Goal: Information Seeking & Learning: Find specific page/section

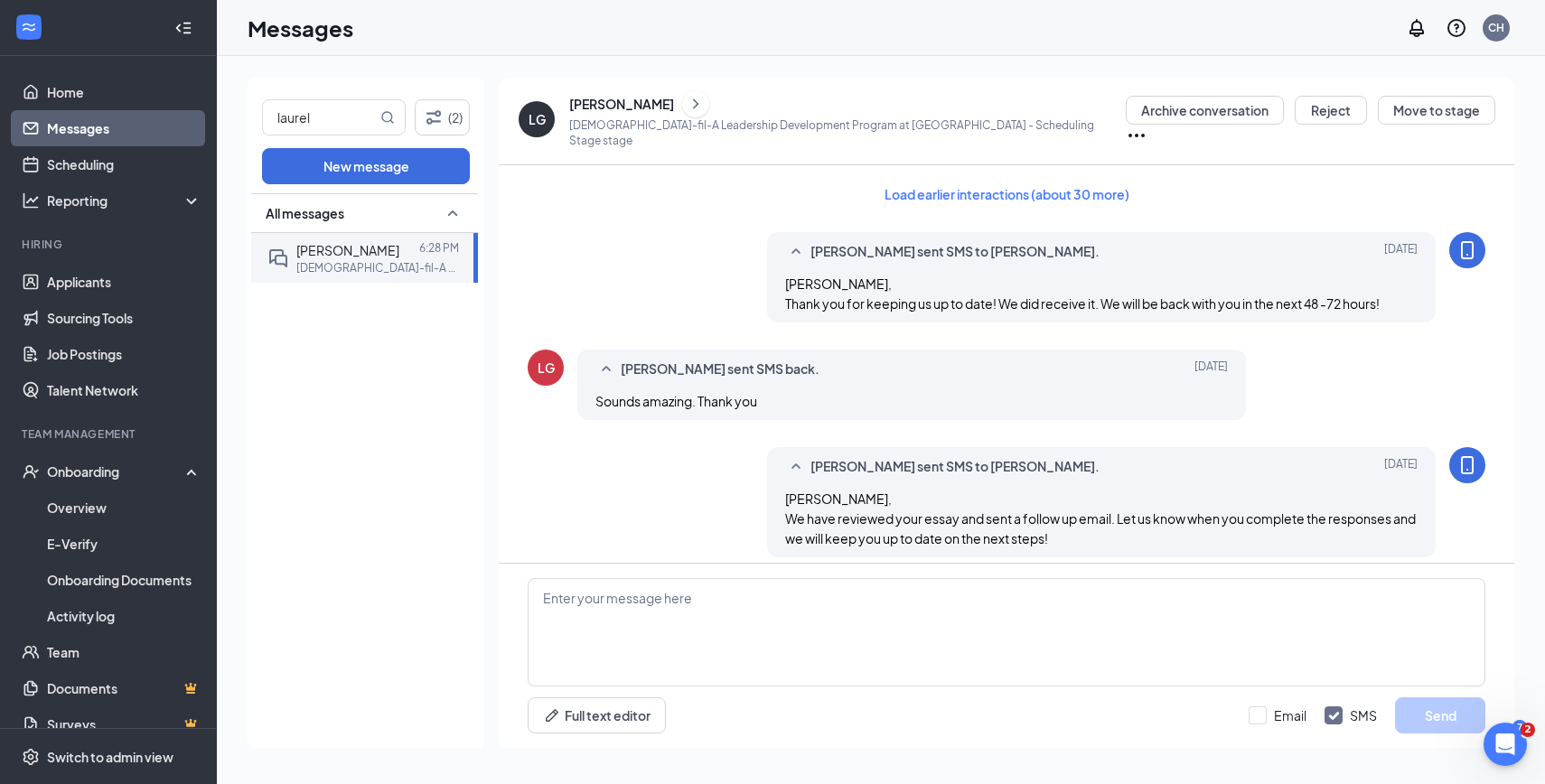
scroll to position [909, 0]
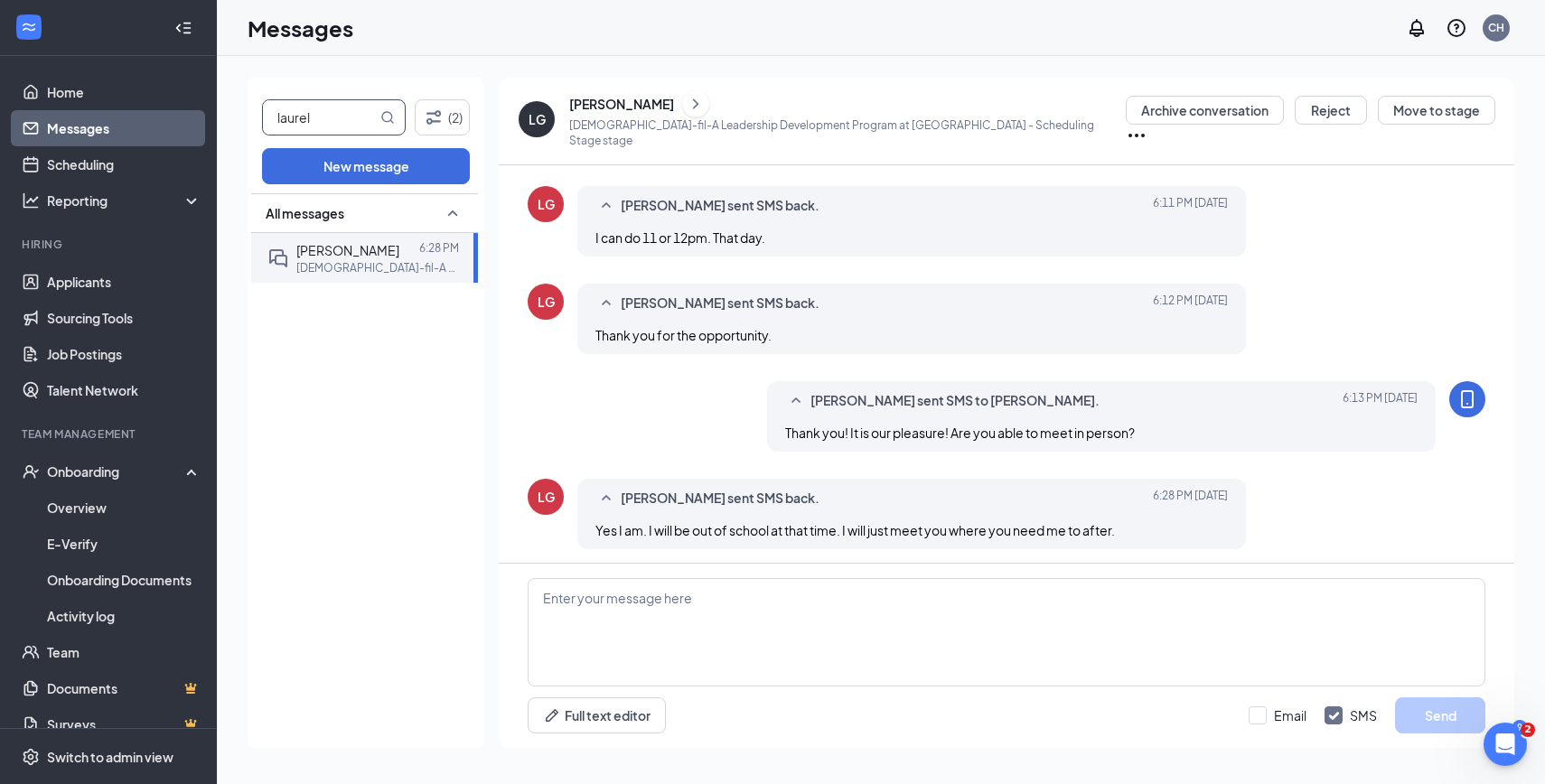
drag, startPoint x: 339, startPoint y: 102, endPoint x: 347, endPoint y: 113, distance: 13.6
click at [347, 113] on input "laurel" at bounding box center [320, 117] width 114 height 34
click at [313, 274] on p "[DEMOGRAPHIC_DATA]-fil-A Sales & Brand Growth & Engagement Director at [GEOGRAP…" at bounding box center [378, 268] width 162 height 15
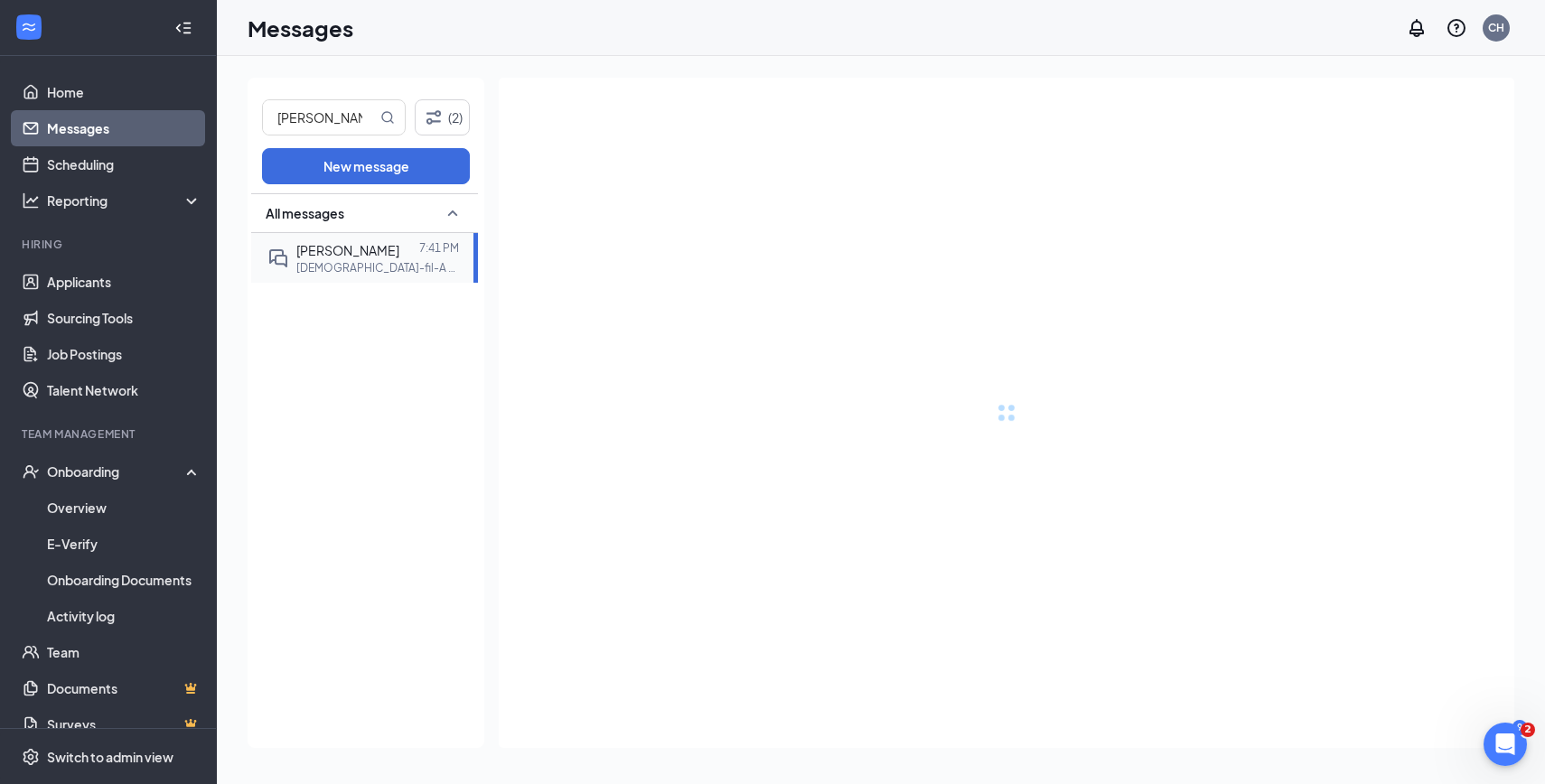
click at [325, 260] on p "[DEMOGRAPHIC_DATA]-fil-A Sales & Brand Growth & Engagement Director at [GEOGRAP…" at bounding box center [378, 268] width 162 height 15
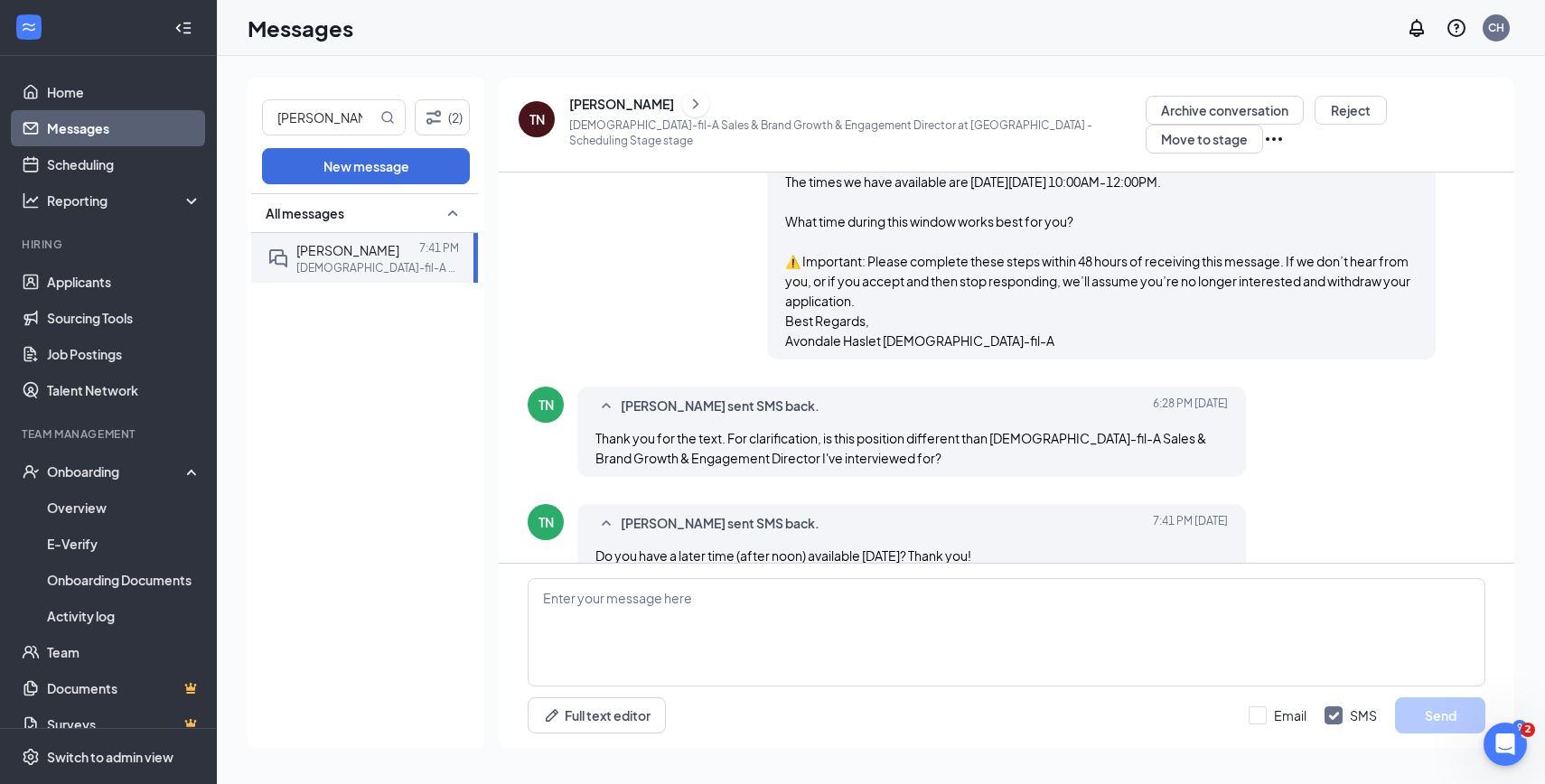
scroll to position [1000, 0]
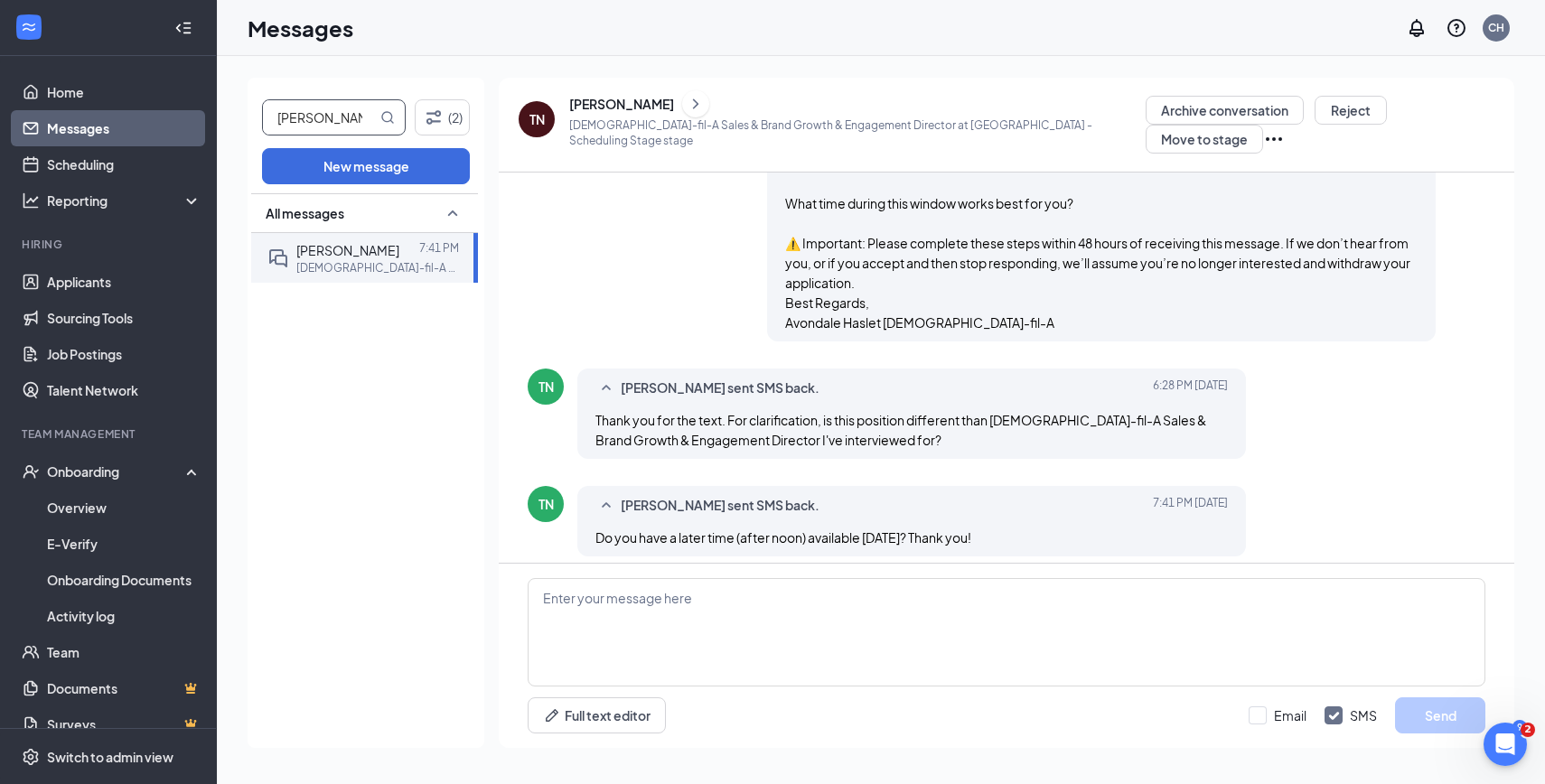
drag, startPoint x: 316, startPoint y: 124, endPoint x: 225, endPoint y: 113, distance: 91.7
click at [225, 113] on div "[PERSON_NAME] (2) New message All messages [PERSON_NAME] 7:41 PM [DEMOGRAPHIC_D…" at bounding box center [881, 420] width 1328 height 728
type input "[PERSON_NAME]"
click at [399, 246] on div at bounding box center [408, 250] width 20 height 20
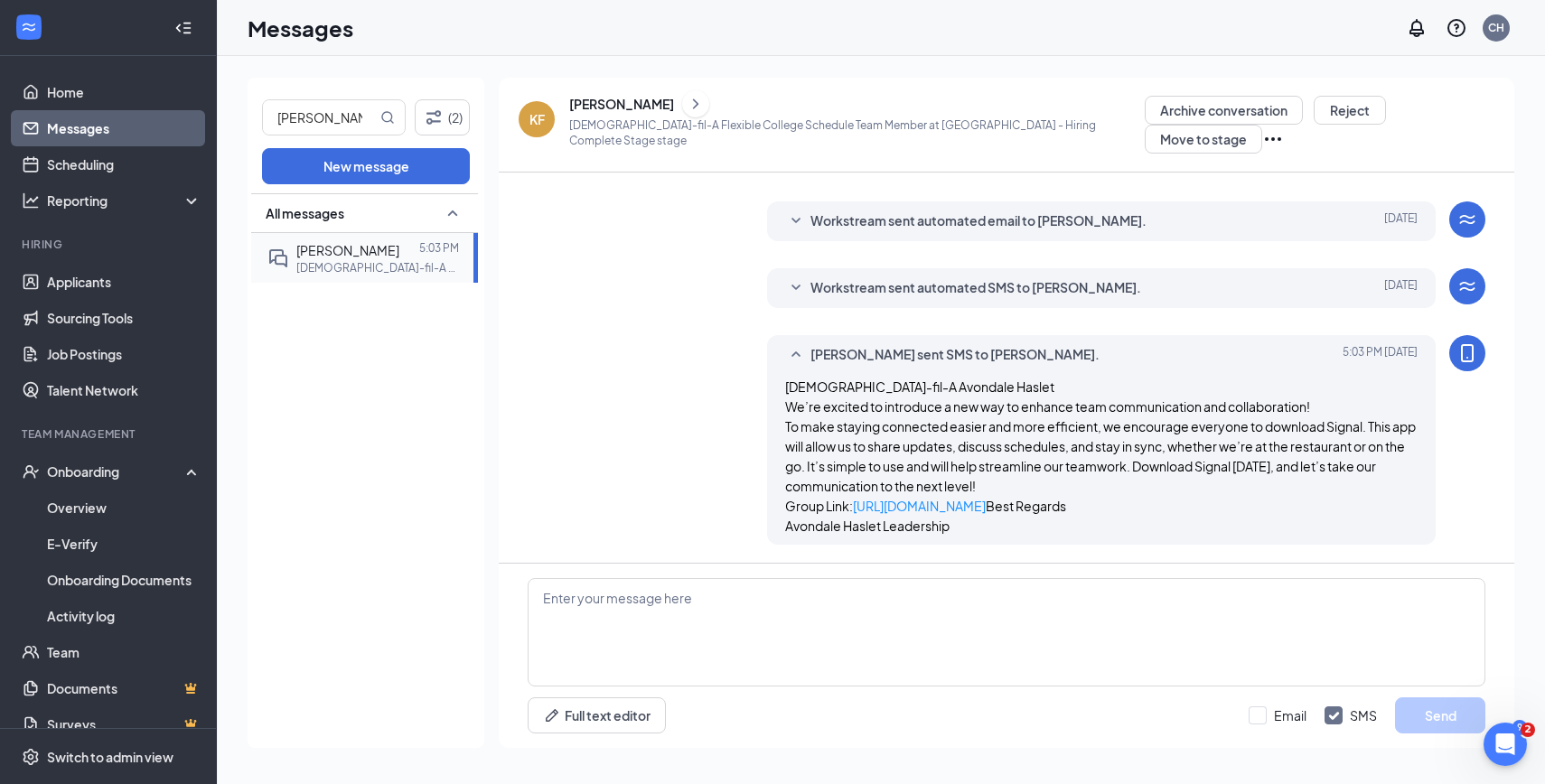
scroll to position [391, 0]
click at [687, 108] on icon "ChevronRight" at bounding box center [696, 104] width 18 height 22
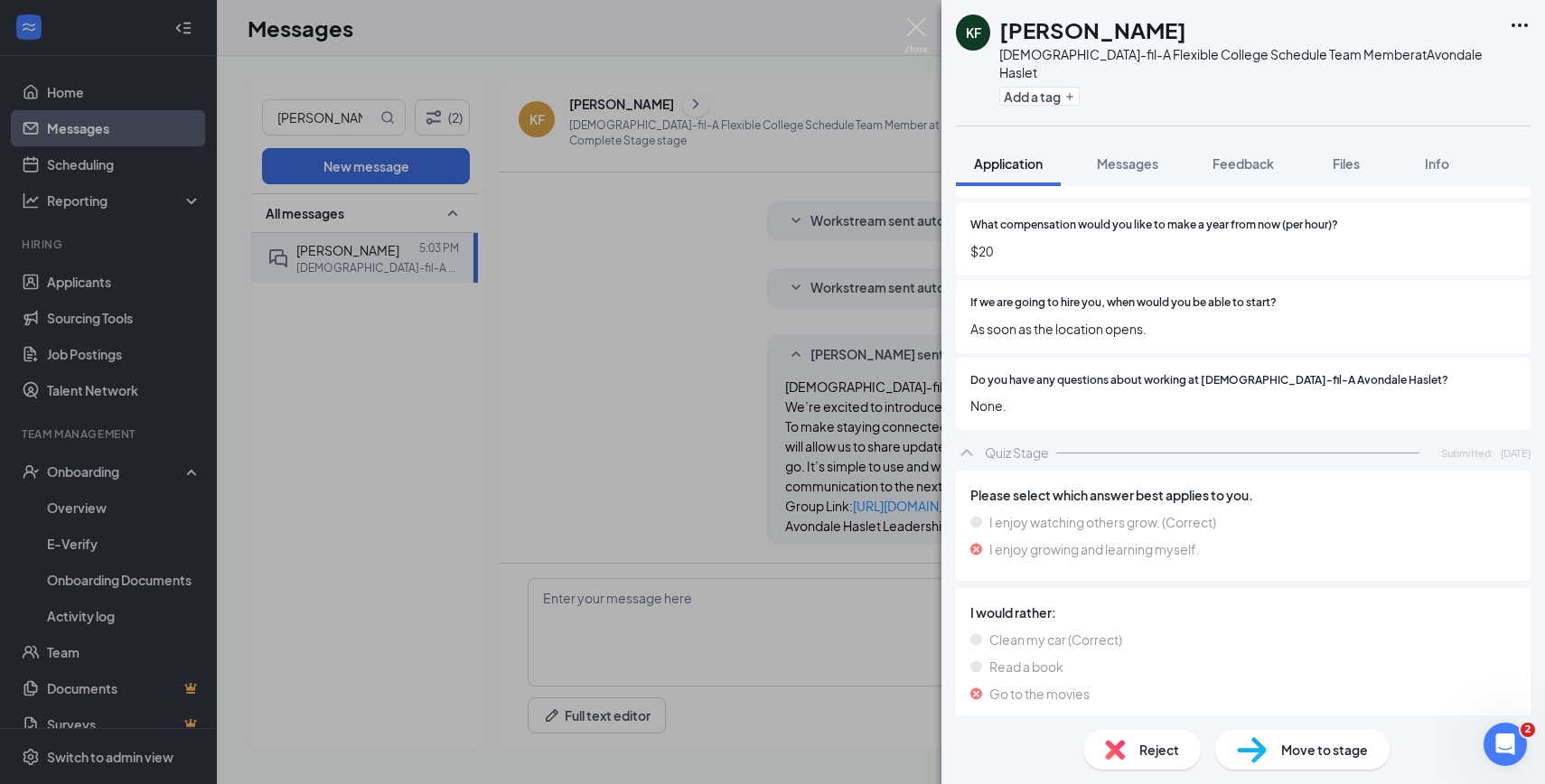
scroll to position [4023, 0]
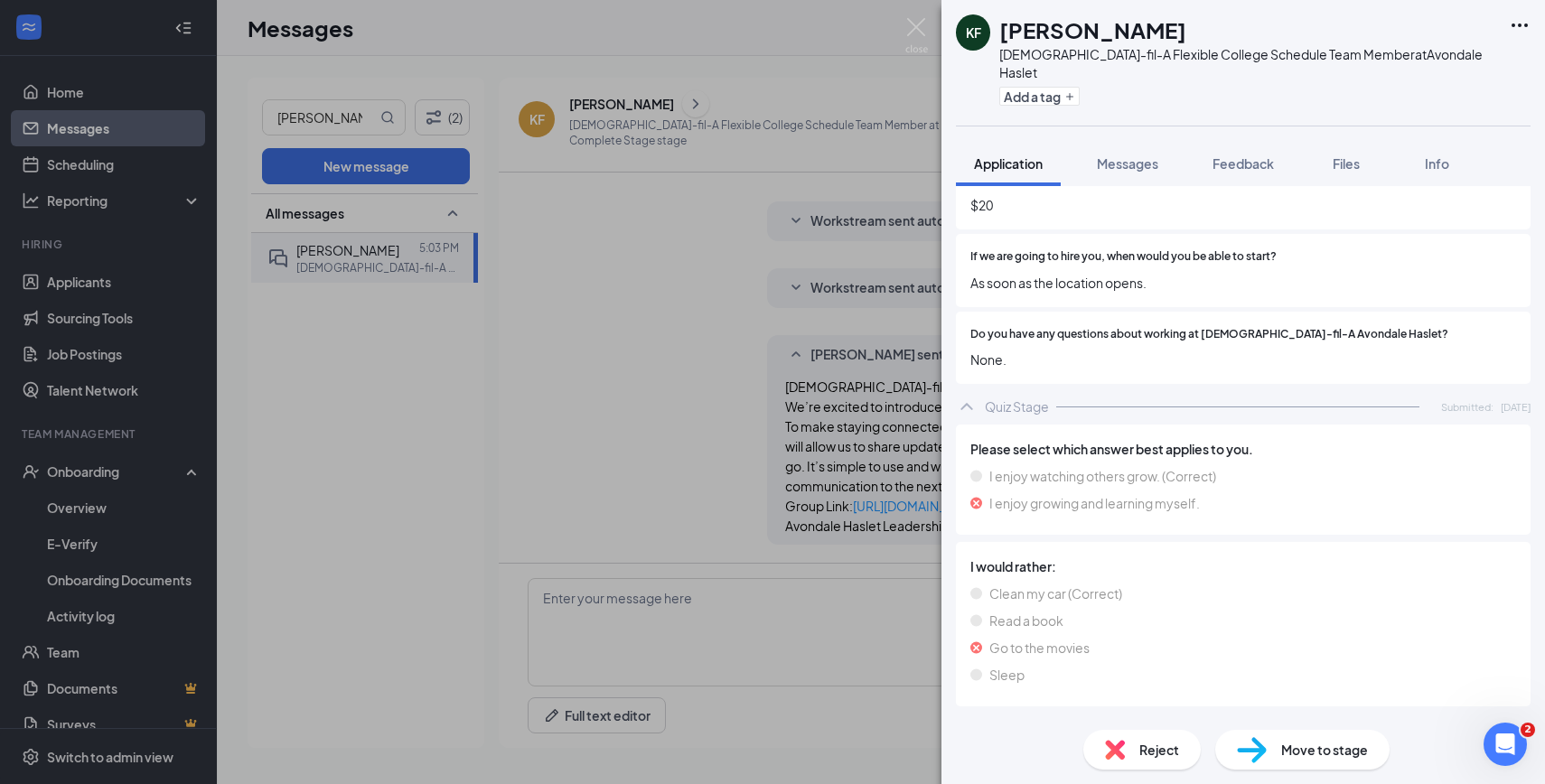
click at [1019, 722] on div "Offer Stage" at bounding box center [1020, 731] width 72 height 18
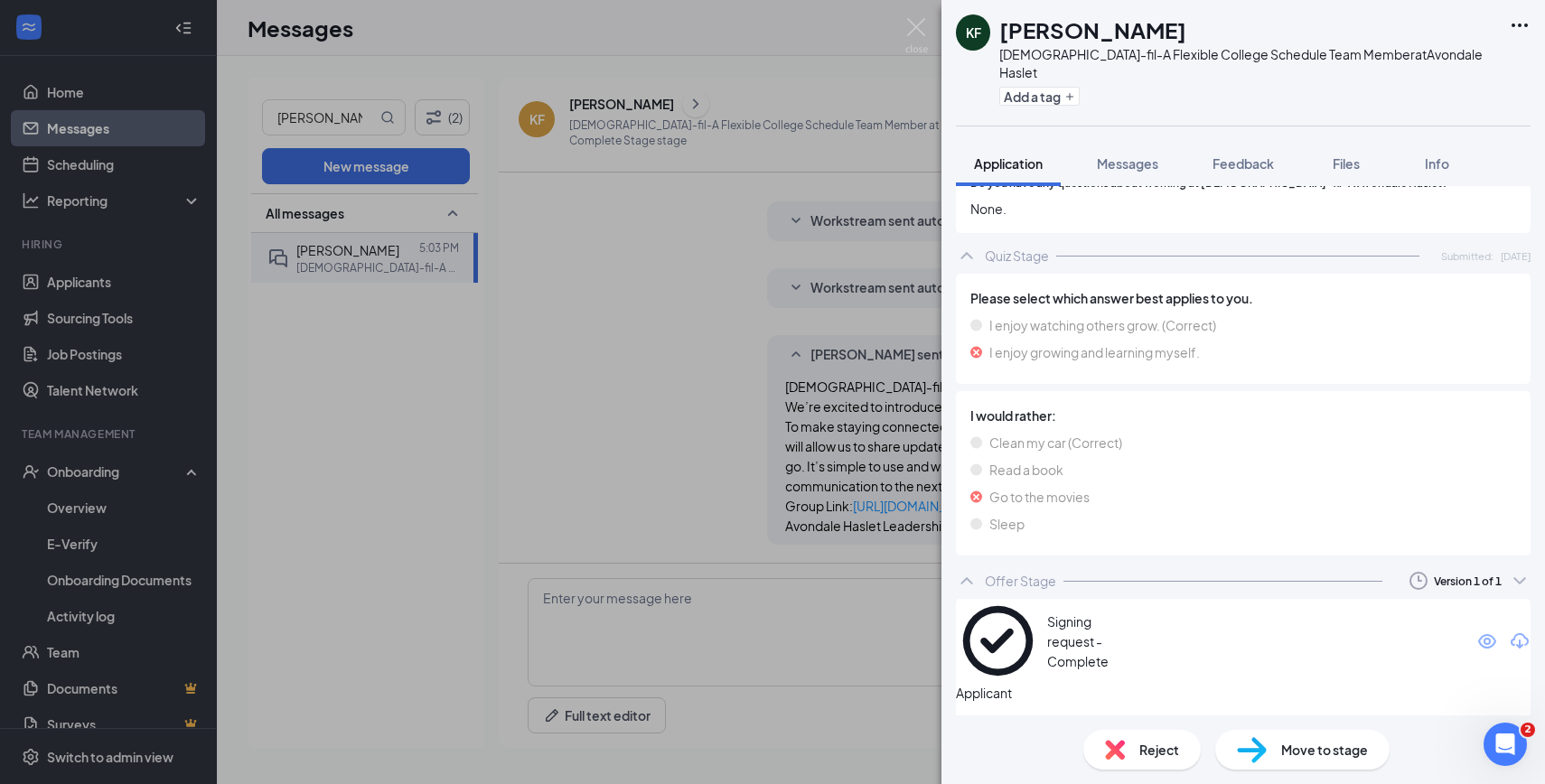
scroll to position [4175, 0]
click at [732, 423] on div "[PERSON_NAME] [DEMOGRAPHIC_DATA]-fil-A Flexible College Schedule Team Member at…" at bounding box center [772, 392] width 1545 height 784
